Goal: Task Accomplishment & Management: Complete application form

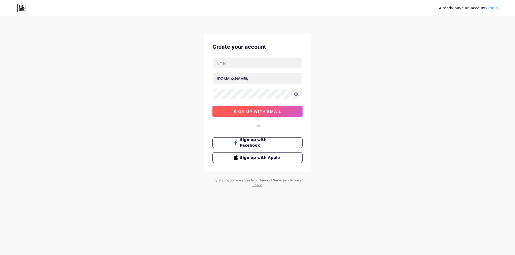
click at [268, 109] on span "sign up with email" at bounding box center [258, 111] width 48 height 5
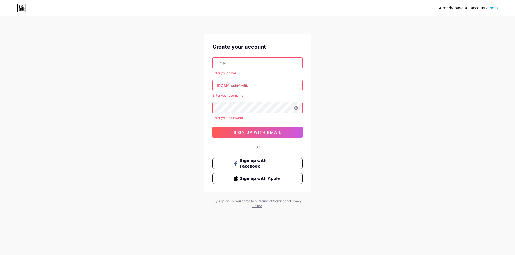
click at [247, 62] on input "text" at bounding box center [258, 63] width 90 height 11
type input "[EMAIL_ADDRESS][DOMAIN_NAME]"
click at [235, 84] on input "text" at bounding box center [258, 85] width 90 height 11
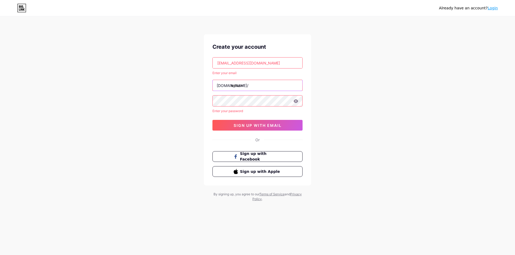
type input "lekhan"
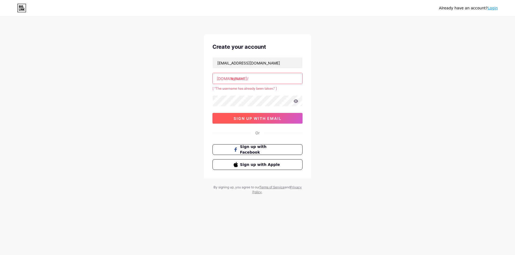
click at [273, 120] on span "sign up with email" at bounding box center [258, 118] width 48 height 5
click at [254, 81] on input "lekhan" at bounding box center [258, 78] width 90 height 11
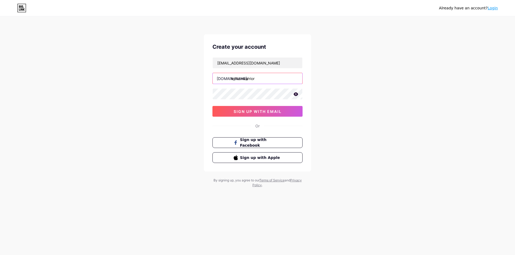
type input "lekhanwarrior"
click at [261, 108] on button "sign up with email" at bounding box center [257, 111] width 90 height 11
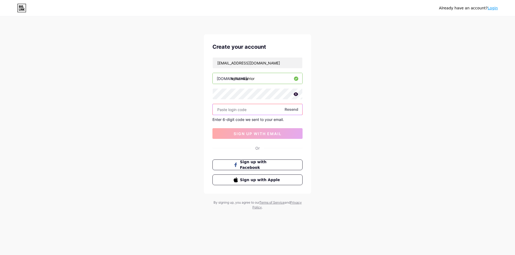
click at [259, 112] on input "text" at bounding box center [258, 109] width 90 height 11
paste input "104379"
type input "104379"
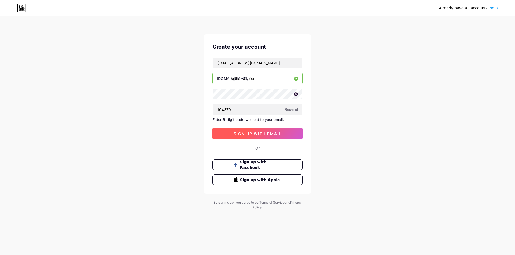
click at [255, 133] on span "sign up with email" at bounding box center [258, 134] width 48 height 5
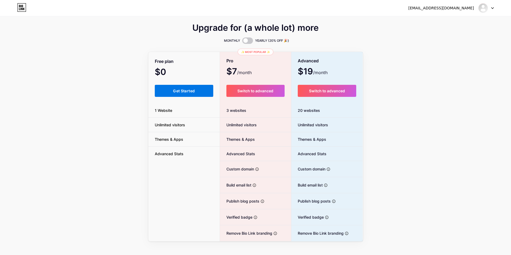
click at [188, 90] on span "Get Started" at bounding box center [184, 91] width 22 height 5
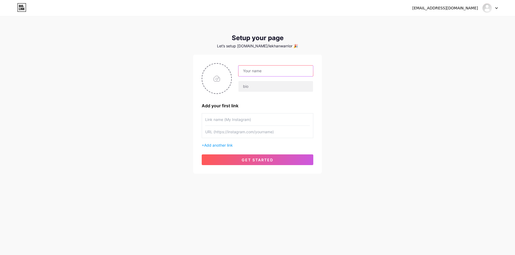
click at [253, 75] on input "text" at bounding box center [275, 71] width 75 height 11
click at [231, 118] on input "text" at bounding box center [257, 120] width 105 height 12
click at [231, 130] on input "text" at bounding box center [257, 132] width 105 height 12
click at [231, 116] on input "text" at bounding box center [257, 120] width 105 height 12
click at [234, 135] on input "text" at bounding box center [257, 132] width 105 height 12
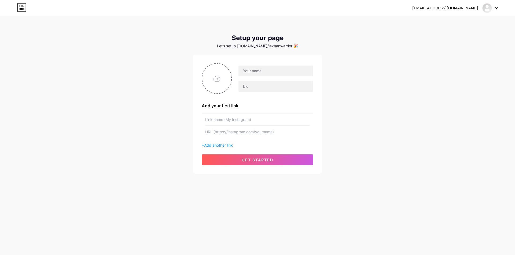
drag, startPoint x: 234, startPoint y: 117, endPoint x: 235, endPoint y: 137, distance: 20.1
click at [234, 119] on input "text" at bounding box center [257, 120] width 105 height 12
click at [235, 138] on div "+ Add another link" at bounding box center [258, 130] width 112 height 35
click at [266, 73] on input "text" at bounding box center [275, 71] width 75 height 11
click at [247, 84] on input "text" at bounding box center [275, 86] width 75 height 11
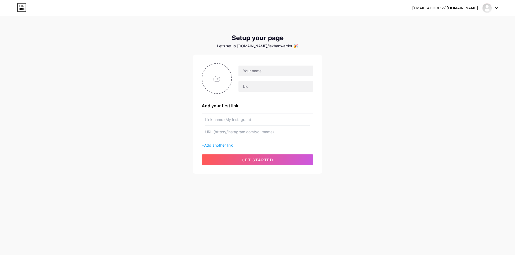
click at [271, 54] on div "Setup your page Let’s setup [DOMAIN_NAME]/lekhanwarrior 🎉 Add your first link +…" at bounding box center [257, 104] width 129 height 140
click at [414, 66] on div "[EMAIL_ADDRESS][DOMAIN_NAME] Dashboard Logout Setup your page Let’s setup [DOMA…" at bounding box center [257, 95] width 515 height 191
click at [228, 118] on input "text" at bounding box center [257, 120] width 105 height 12
click at [231, 136] on input "text" at bounding box center [257, 132] width 105 height 12
click at [228, 123] on input "text" at bounding box center [257, 120] width 105 height 12
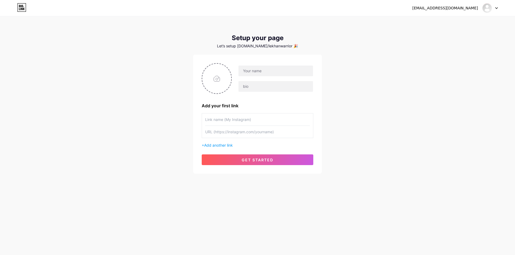
click at [229, 138] on input "text" at bounding box center [257, 132] width 105 height 12
click at [230, 124] on input "text" at bounding box center [257, 120] width 105 height 12
click at [231, 134] on input "text" at bounding box center [257, 132] width 105 height 12
click at [232, 122] on input "text" at bounding box center [257, 120] width 105 height 12
click at [232, 131] on input "text" at bounding box center [257, 132] width 105 height 12
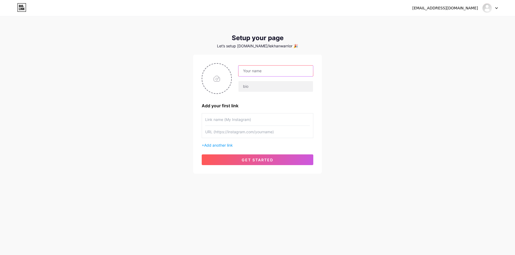
click at [275, 71] on input "text" at bounding box center [275, 71] width 75 height 11
click at [224, 135] on input "text" at bounding box center [257, 132] width 105 height 12
click at [253, 75] on input "text" at bounding box center [275, 71] width 75 height 11
type input "lekhan_warrio"
click at [236, 121] on input "text" at bounding box center [257, 120] width 105 height 12
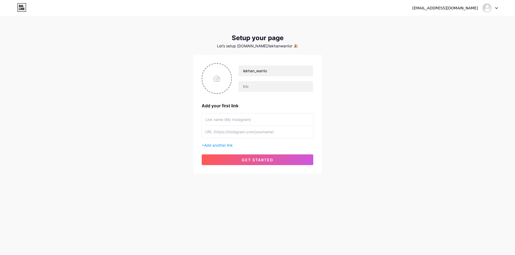
click at [234, 123] on input "text" at bounding box center [257, 120] width 105 height 12
click at [218, 146] on span "Add another link" at bounding box center [218, 145] width 29 height 5
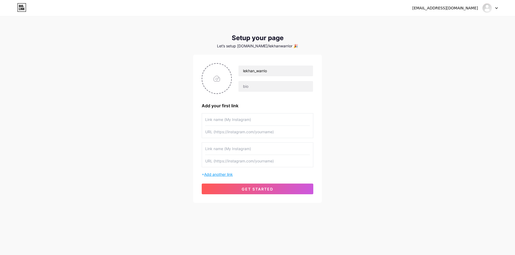
click at [214, 175] on span "Add another link" at bounding box center [218, 174] width 29 height 5
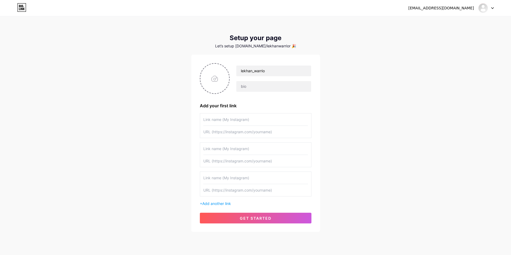
click at [494, 6] on div "[EMAIL_ADDRESS][DOMAIN_NAME] Dashboard Logout" at bounding box center [255, 8] width 511 height 10
click at [491, 10] on div at bounding box center [486, 8] width 16 height 10
click at [447, 22] on link "Dashboard" at bounding box center [460, 22] width 66 height 14
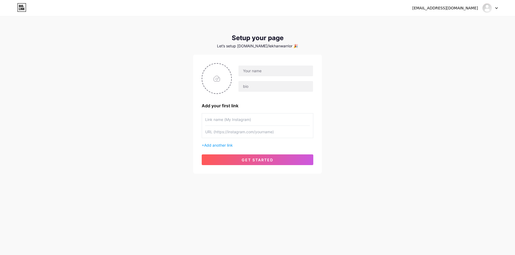
click at [439, 12] on div "[EMAIL_ADDRESS][DOMAIN_NAME]" at bounding box center [455, 8] width 86 height 10
click at [497, 8] on icon at bounding box center [496, 8] width 2 height 1
click at [446, 24] on link "Dashboard" at bounding box center [464, 22] width 66 height 14
click at [254, 71] on input "text" at bounding box center [275, 71] width 75 height 11
type input "lekhan_warrior"
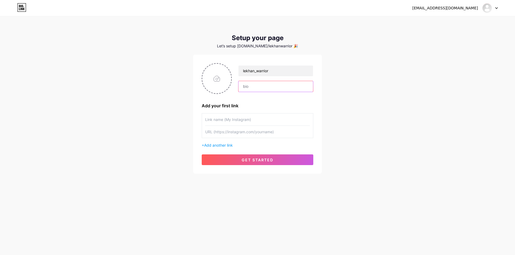
click at [271, 84] on input "text" at bounding box center [275, 86] width 75 height 11
click at [239, 115] on input "text" at bounding box center [257, 120] width 105 height 12
click at [240, 132] on input "text" at bounding box center [257, 132] width 105 height 12
click at [240, 115] on input "text" at bounding box center [257, 120] width 105 height 12
paste input "[URL][DOMAIN_NAME]"
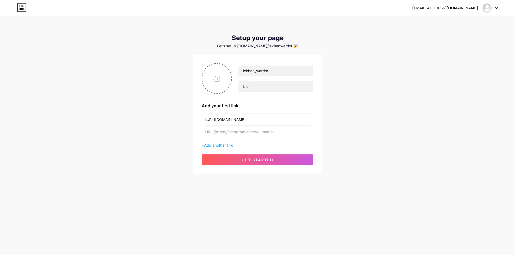
scroll to position [0, 16]
type input "[URL][DOMAIN_NAME]"
click at [240, 138] on div "[URL][DOMAIN_NAME]" at bounding box center [258, 125] width 112 height 25
click at [236, 131] on input "text" at bounding box center [257, 132] width 105 height 12
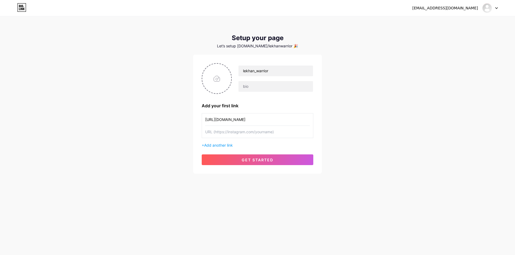
paste input "[URL][DOMAIN_NAME]"
type input "[URL][DOMAIN_NAME]"
click at [250, 160] on span "get started" at bounding box center [258, 160] width 32 height 5
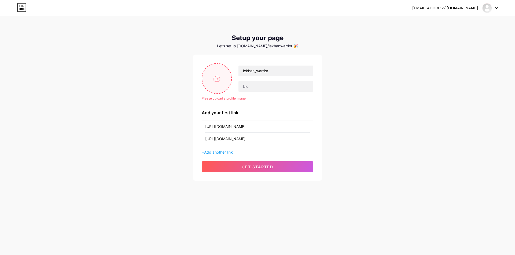
click at [218, 78] on input "file" at bounding box center [216, 79] width 29 height 30
type input "C:\fakepath\Screenshot [DATE] 204606.png"
click at [253, 168] on span "get started" at bounding box center [258, 167] width 32 height 5
click at [254, 168] on span "get started" at bounding box center [258, 167] width 32 height 5
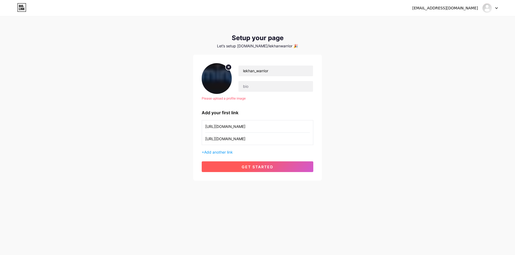
click at [257, 165] on span "get started" at bounding box center [258, 167] width 32 height 5
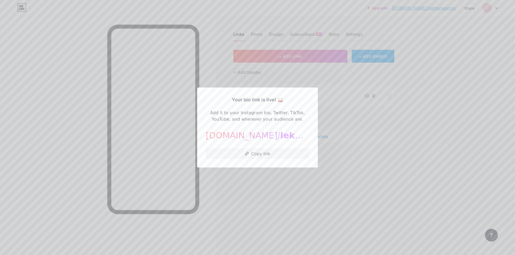
click at [299, 195] on div at bounding box center [257, 127] width 515 height 255
